Goal: Obtain resource: Download file/media

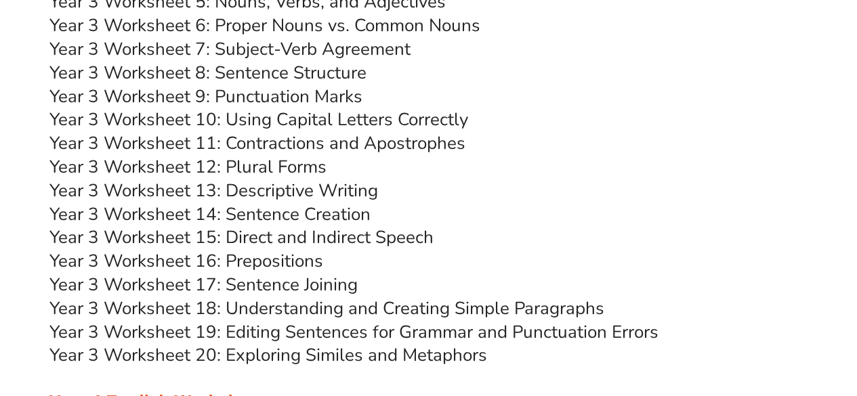
scroll to position [5145, 0]
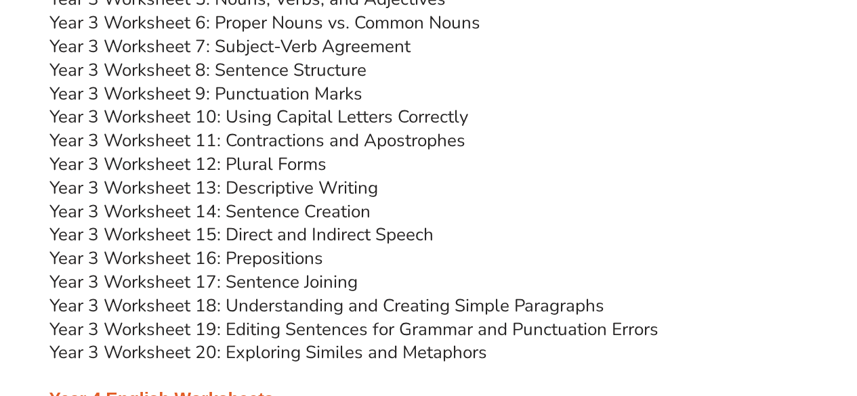
click at [287, 282] on link "Year 3 Worksheet 17: Sentence Joining" at bounding box center [203, 282] width 308 height 24
click at [268, 283] on link "Year 3 Worksheet 17: Sentence Joining" at bounding box center [203, 282] width 308 height 24
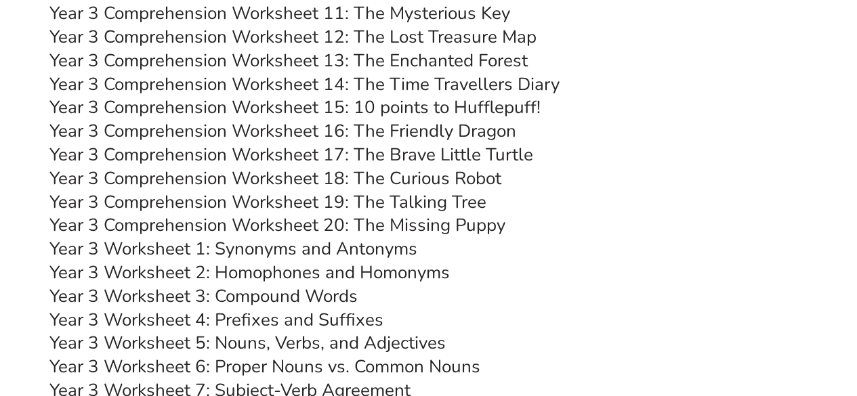
scroll to position [4739, 0]
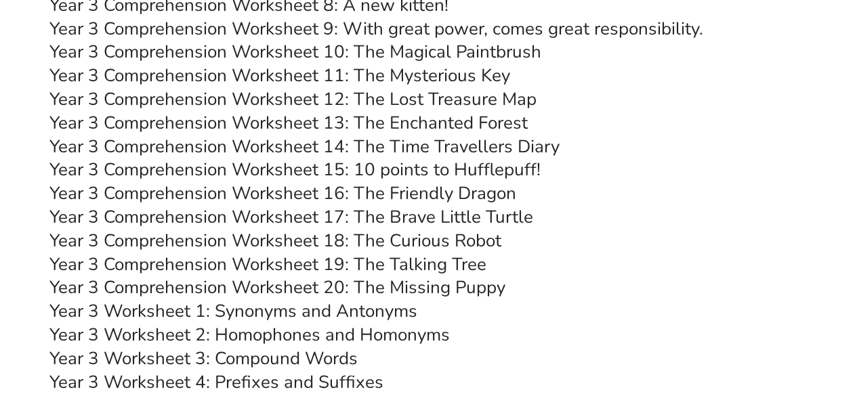
click at [274, 265] on link "Year 3 Comprehension Worksheet 19: The Talking Tree" at bounding box center [267, 265] width 437 height 24
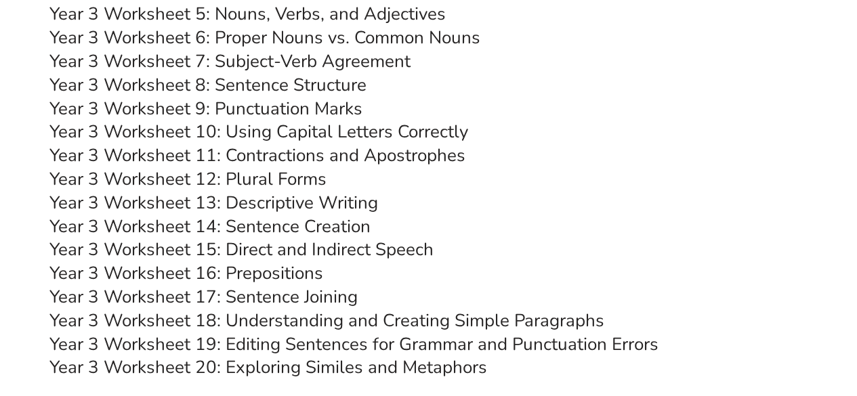
scroll to position [5145, 0]
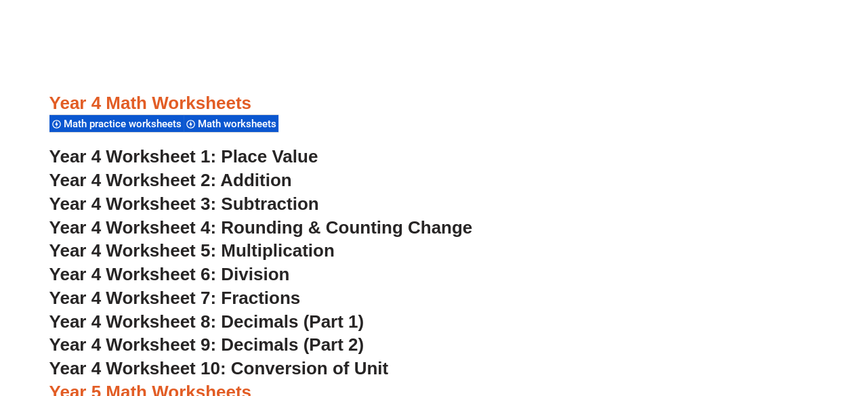
scroll to position [2503, 0]
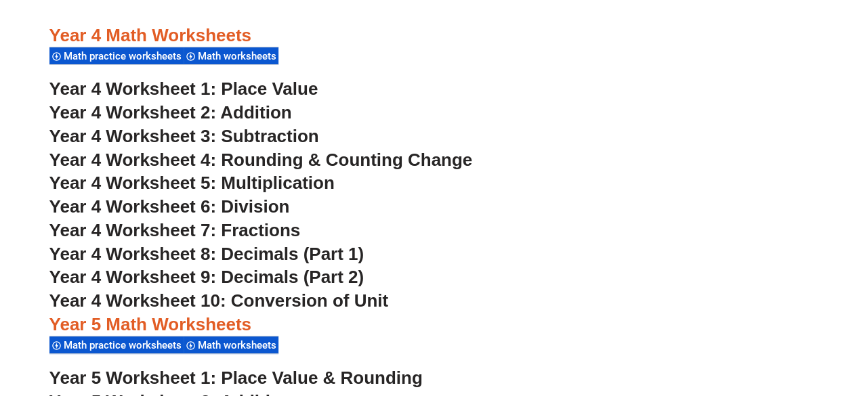
click at [266, 252] on span "Year 4 Worksheet 8: Decimals (Part 1)" at bounding box center [206, 254] width 315 height 20
click at [276, 278] on span "Year 4 Worksheet 9: Decimals (Part 2)" at bounding box center [206, 277] width 315 height 20
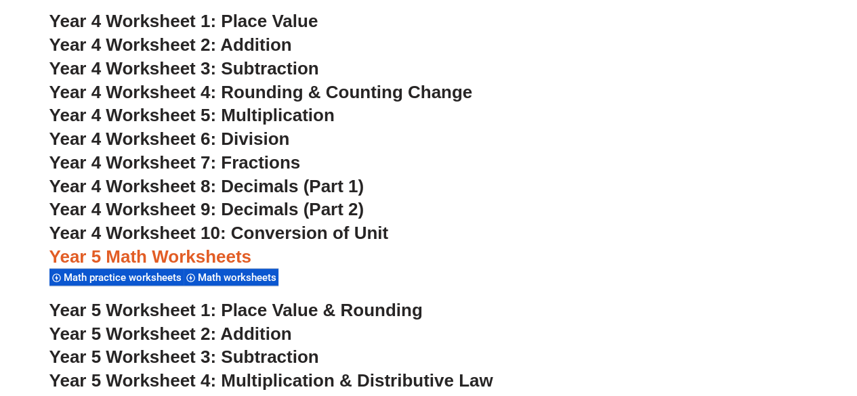
click at [250, 232] on span "Year 4 Worksheet 10: Conversion of Unit" at bounding box center [218, 233] width 339 height 20
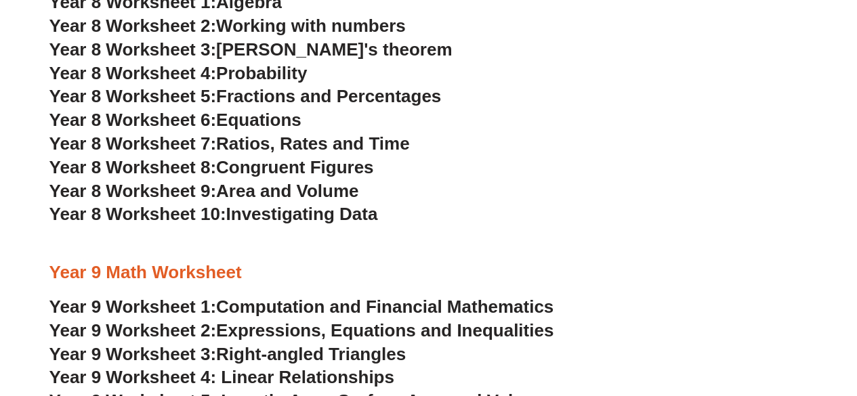
scroll to position [4400, 0]
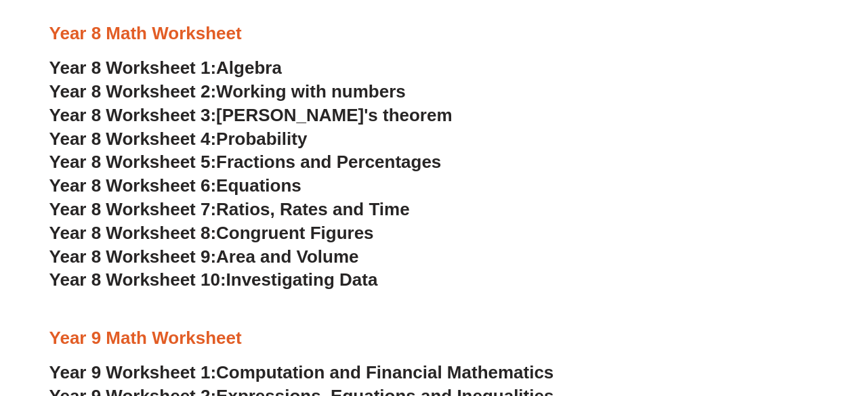
click at [192, 236] on span "Year 8 Worksheet 8:" at bounding box center [132, 233] width 167 height 20
click at [230, 258] on span "Area and Volume" at bounding box center [287, 257] width 142 height 20
